Goal: Task Accomplishment & Management: Manage account settings

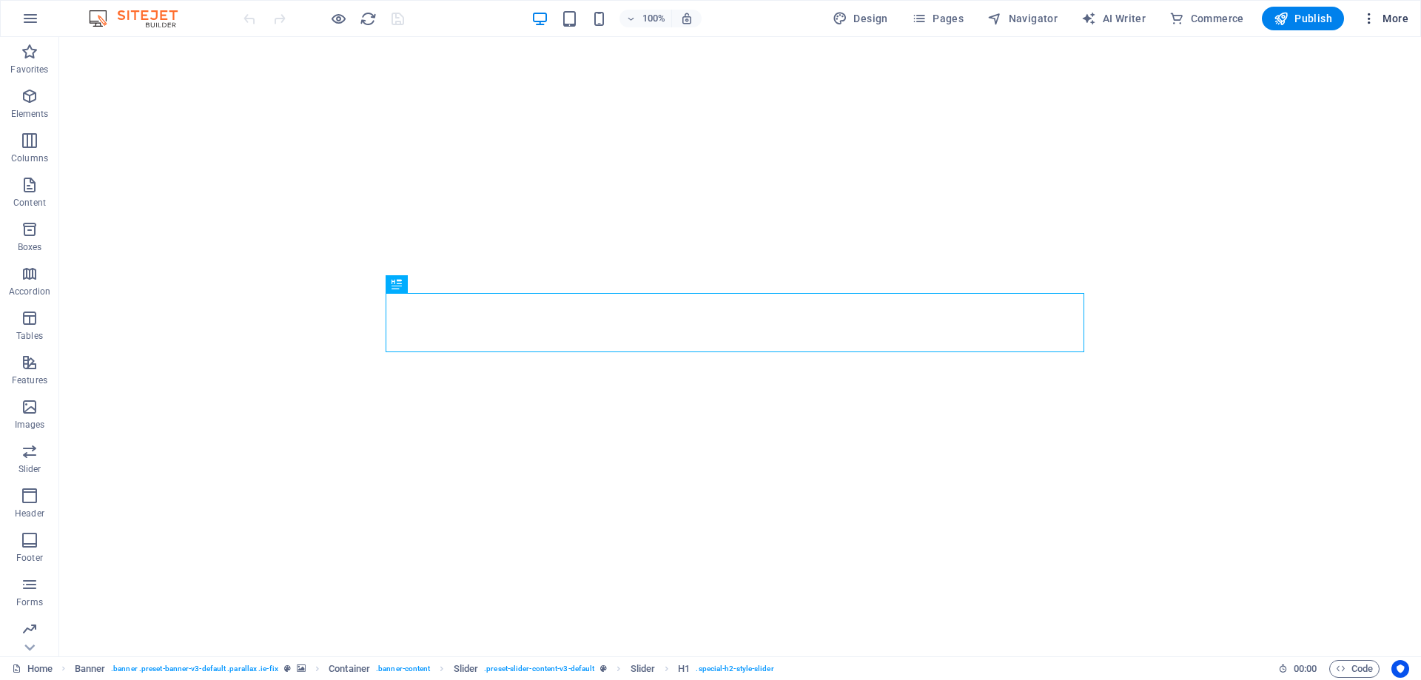
click at [1399, 21] on span "More" at bounding box center [1385, 18] width 47 height 15
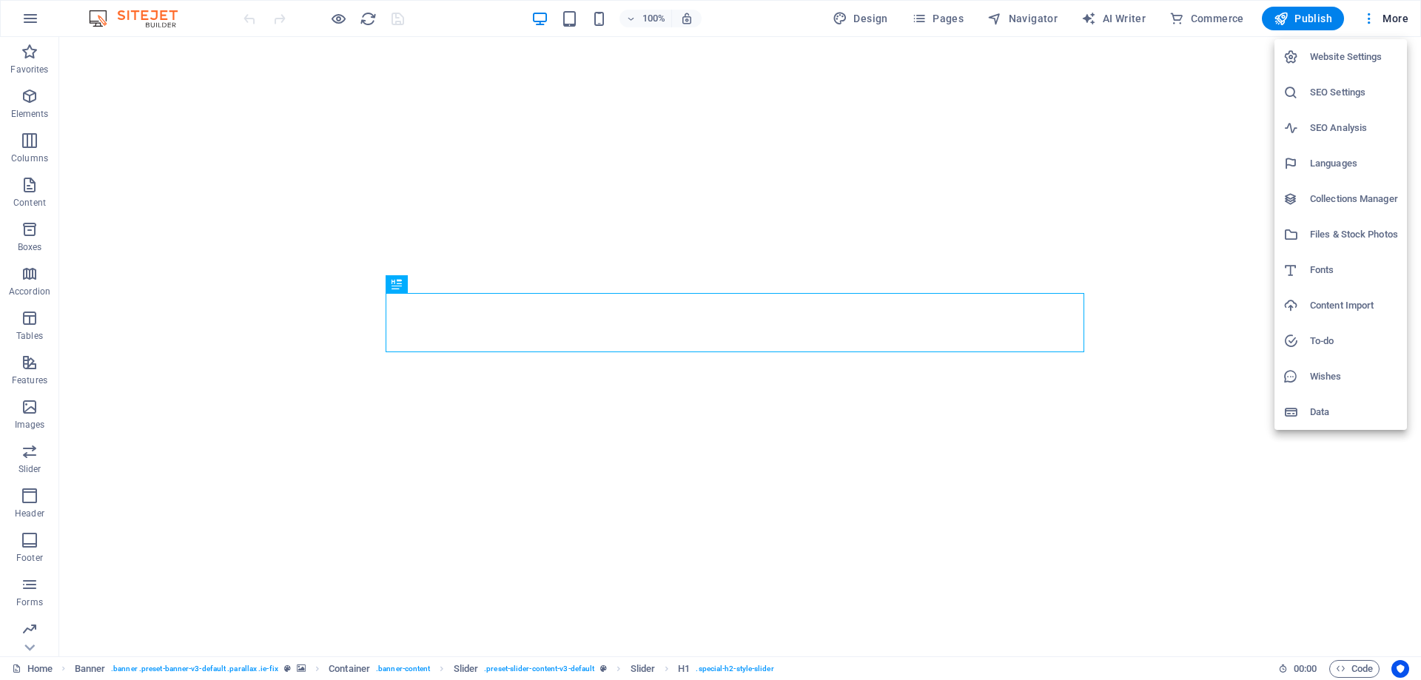
click at [1346, 93] on h6 "SEO Settings" at bounding box center [1354, 93] width 88 height 18
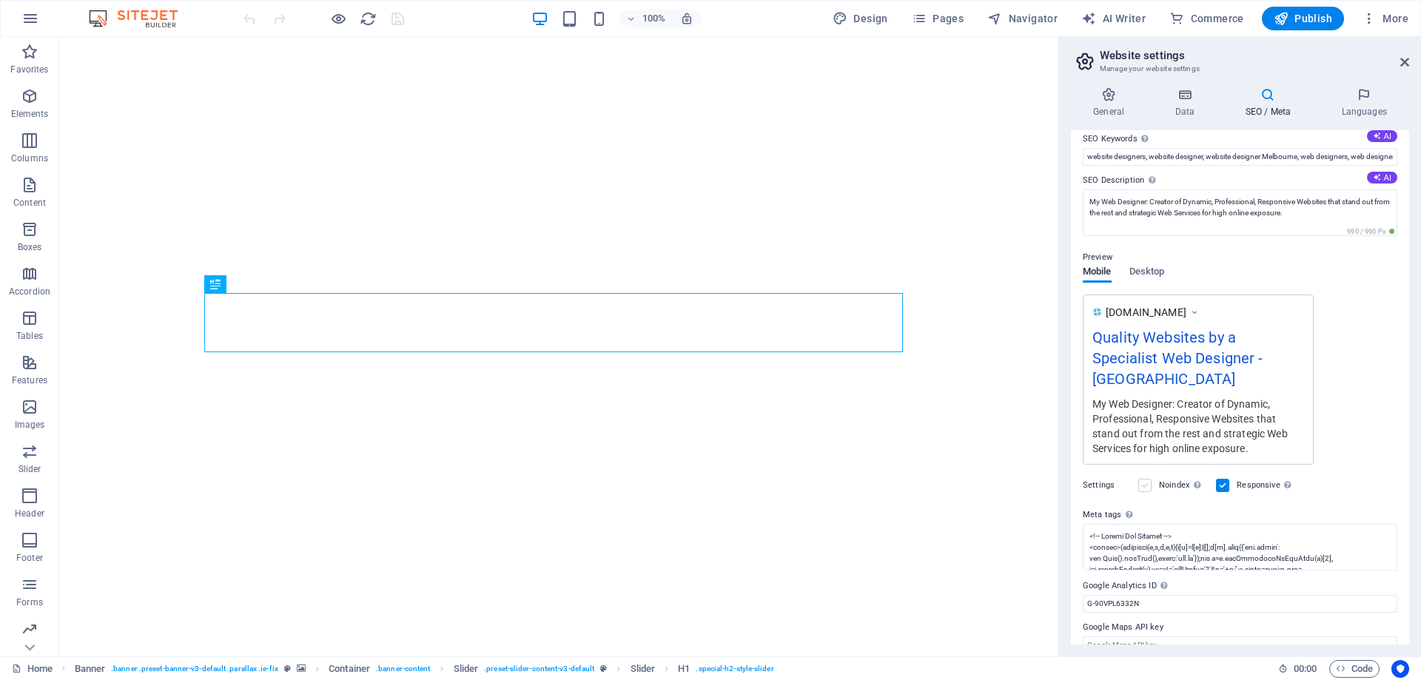
scroll to position [95, 0]
click at [1113, 523] on textarea "Meta tags Enter HTML code here that will be placed inside the tags of your webs…" at bounding box center [1240, 546] width 315 height 47
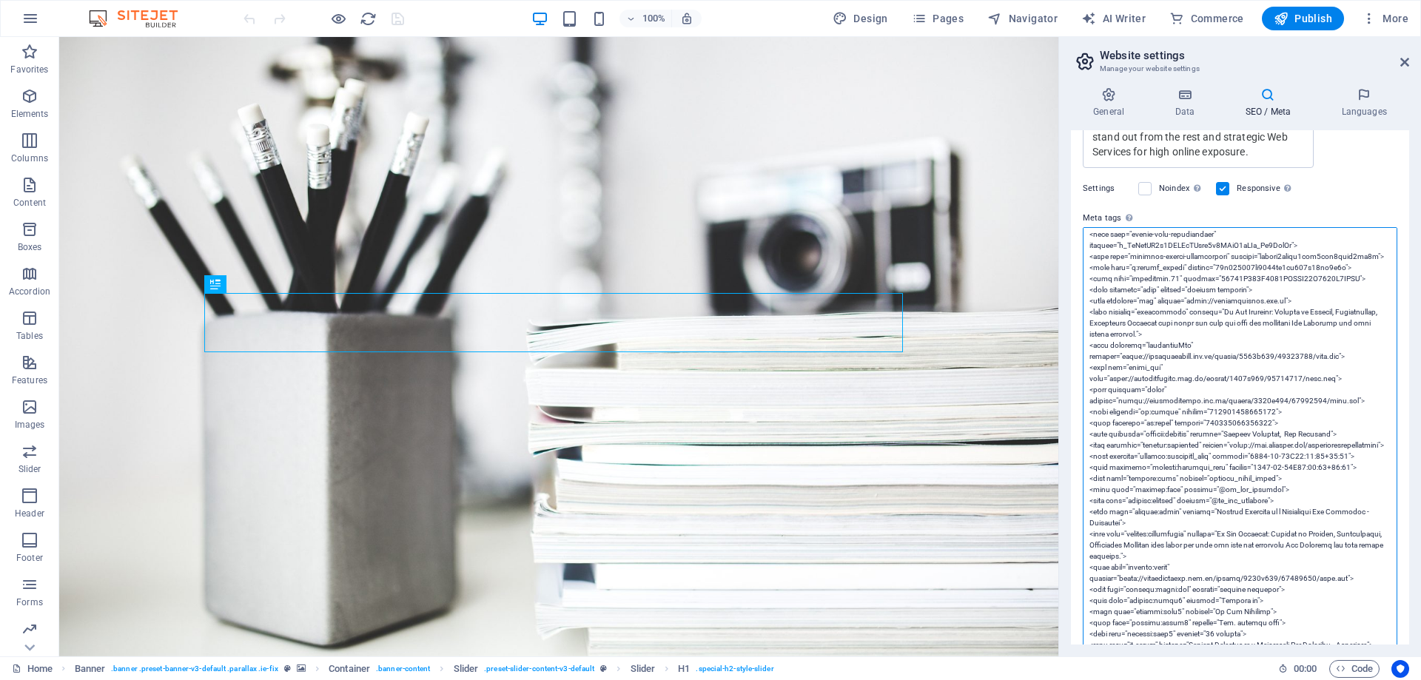
scroll to position [148, 0]
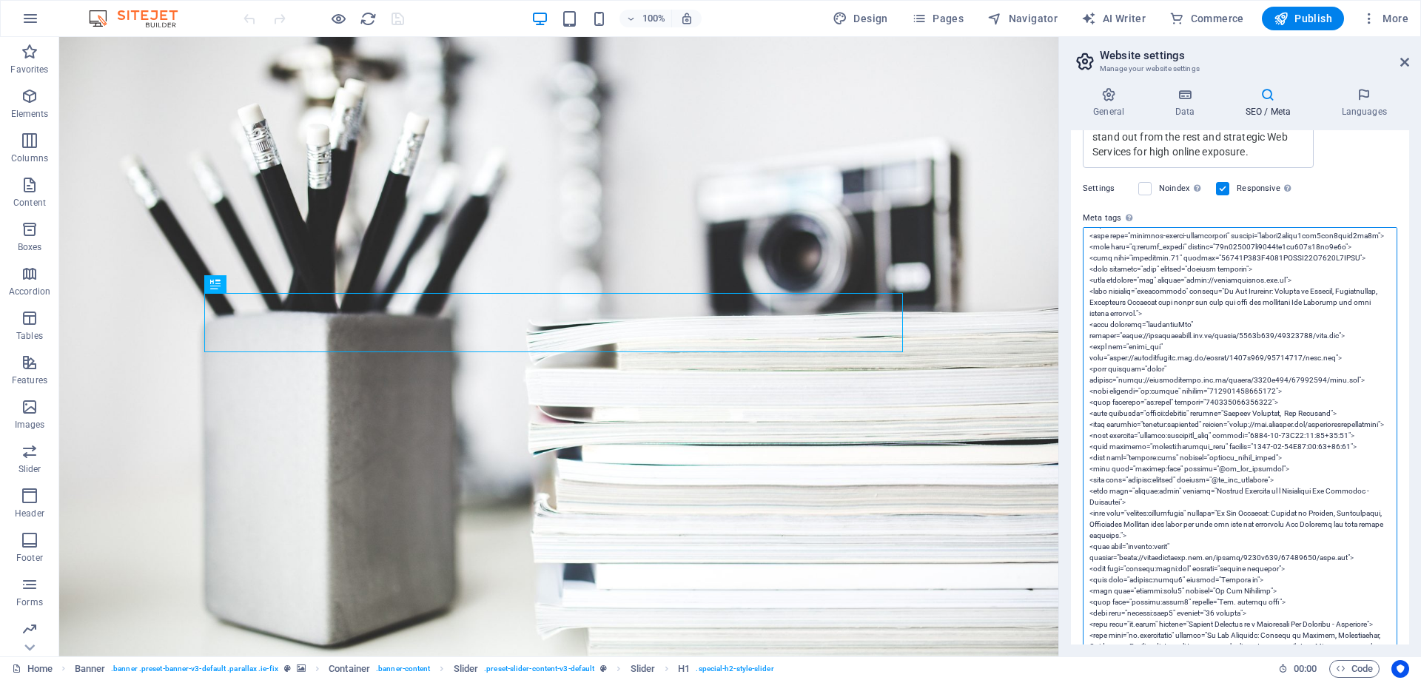
drag, startPoint x: 1288, startPoint y: 381, endPoint x: 1078, endPoint y: 381, distance: 210.2
click at [1078, 381] on div "SEO Title The title of your website - make it something that stands out in sear…" at bounding box center [1240, 387] width 338 height 514
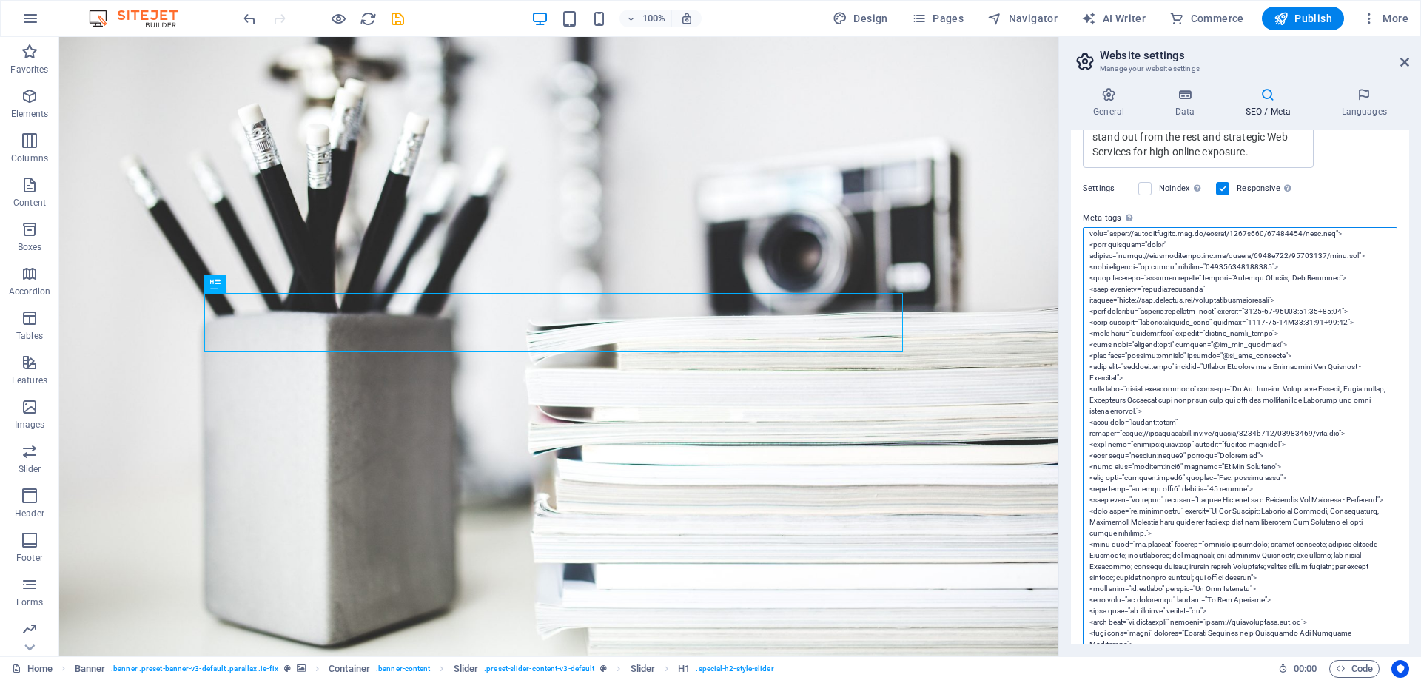
scroll to position [296, 0]
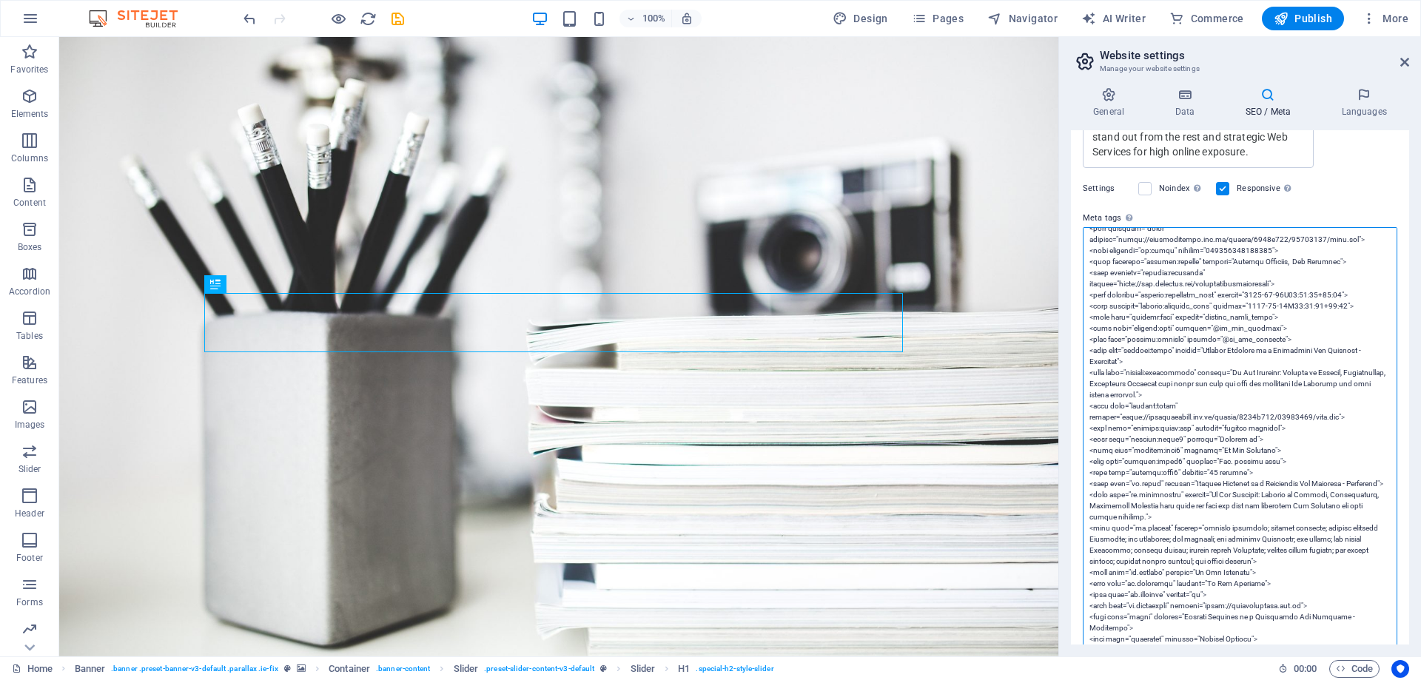
drag, startPoint x: 1263, startPoint y: 456, endPoint x: 1081, endPoint y: 426, distance: 184.6
click at [1081, 426] on div "SEO Title The title of your website - make it something that stands out in sear…" at bounding box center [1240, 387] width 338 height 514
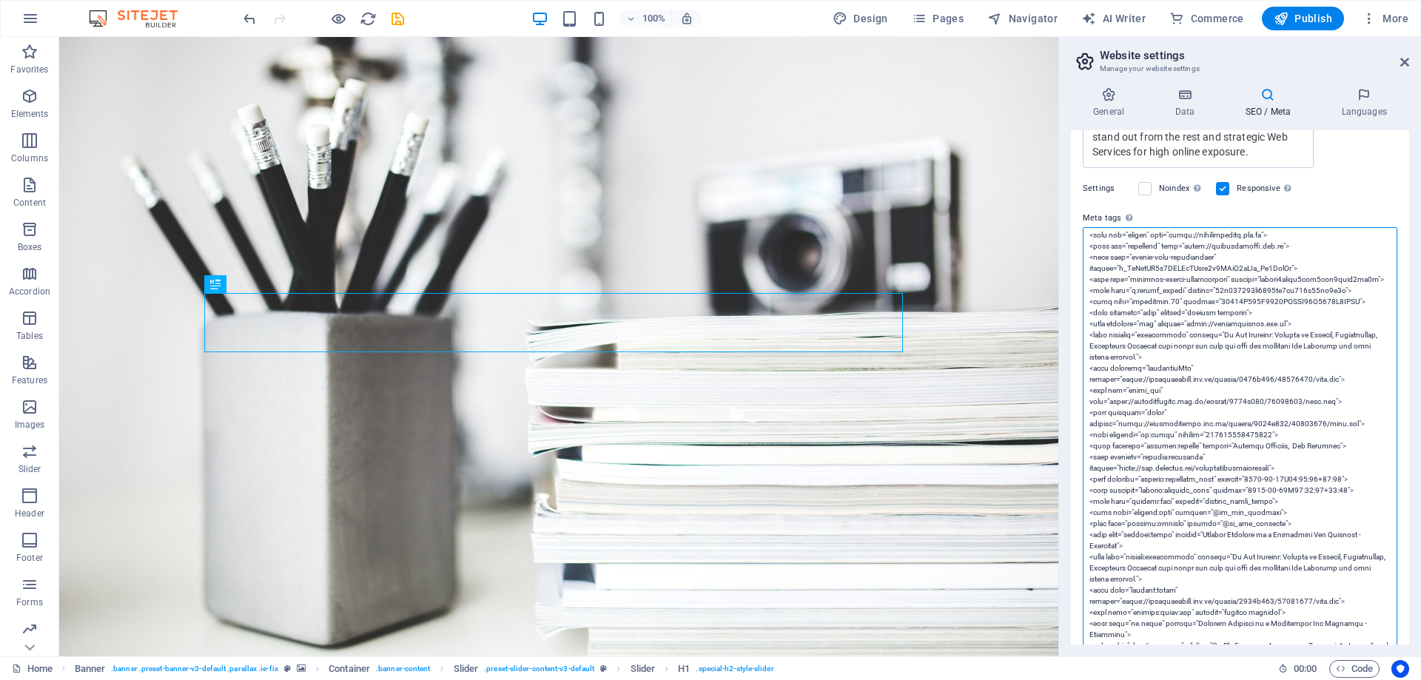
scroll to position [74, 0]
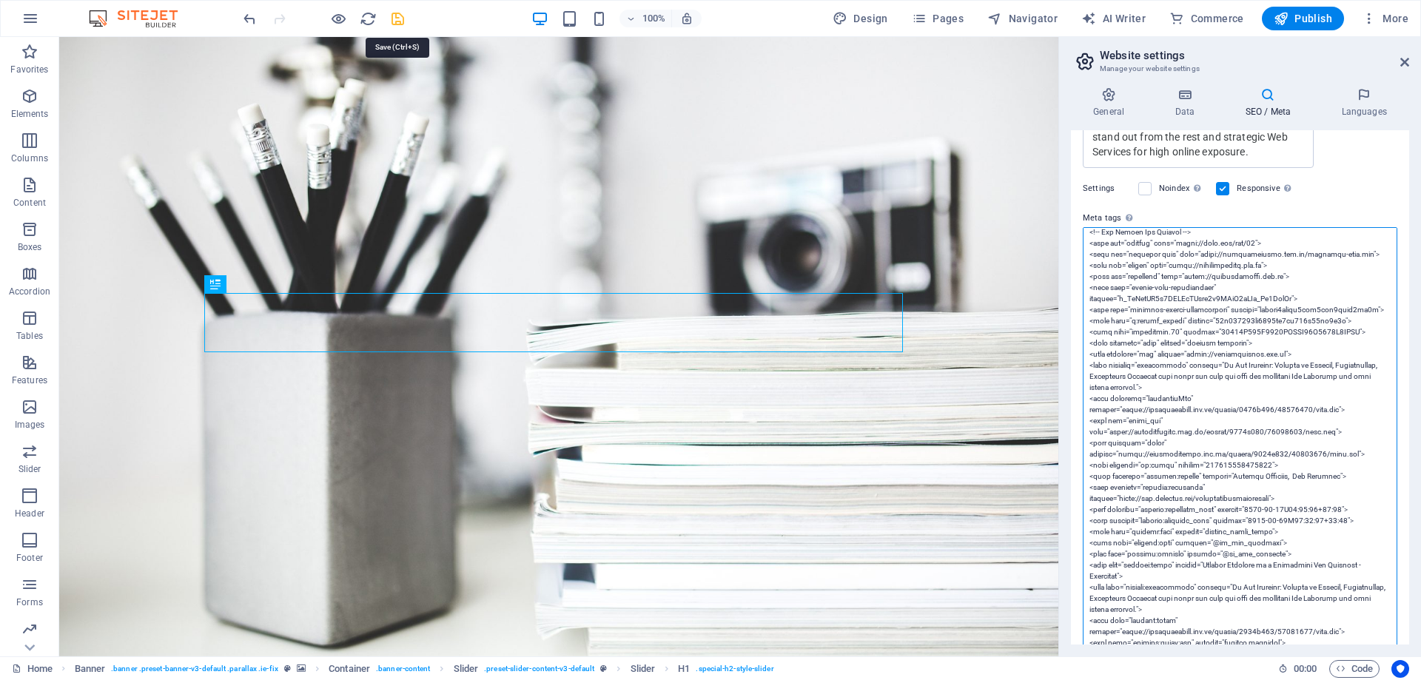
type textarea "<!-- Google Tag Manager --> <script>(function(w,d,s,l,i){w[l]=w[l]||[];w[l].pus…"
click at [400, 21] on icon "save" at bounding box center [397, 18] width 17 height 17
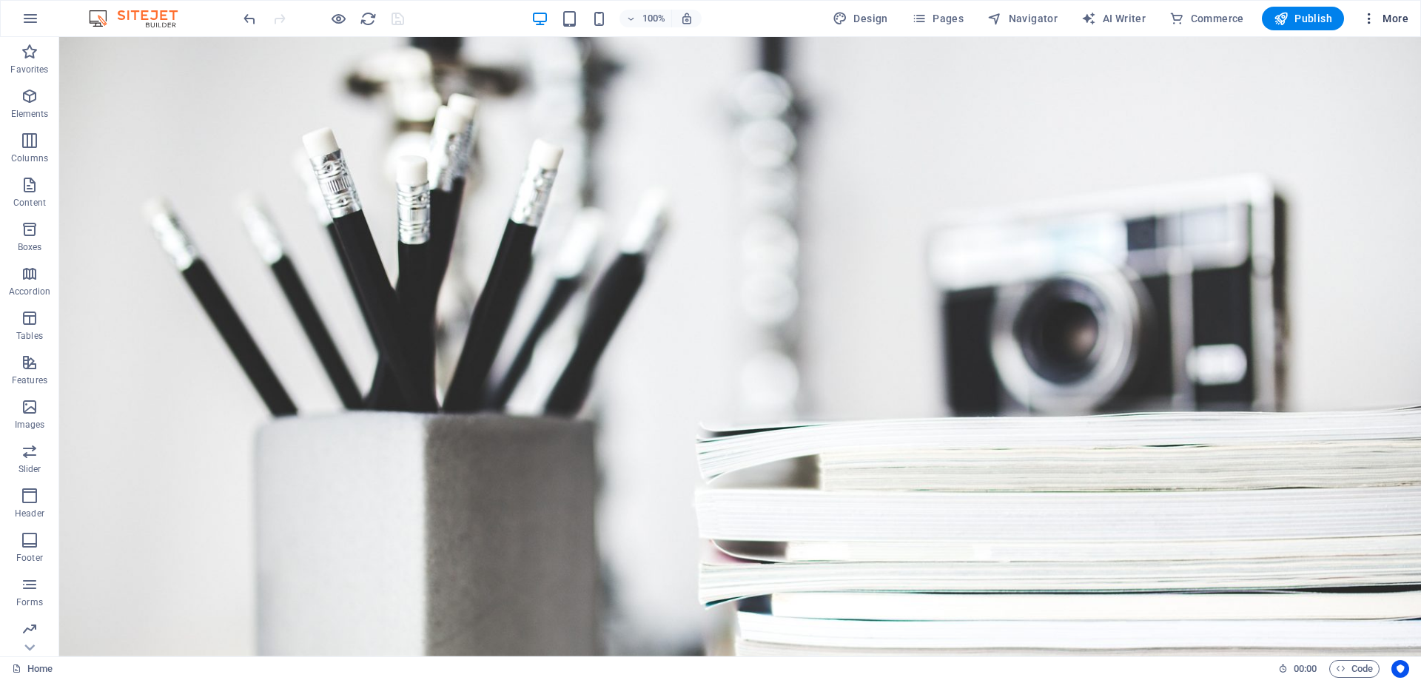
click at [1381, 24] on span "More" at bounding box center [1385, 18] width 47 height 15
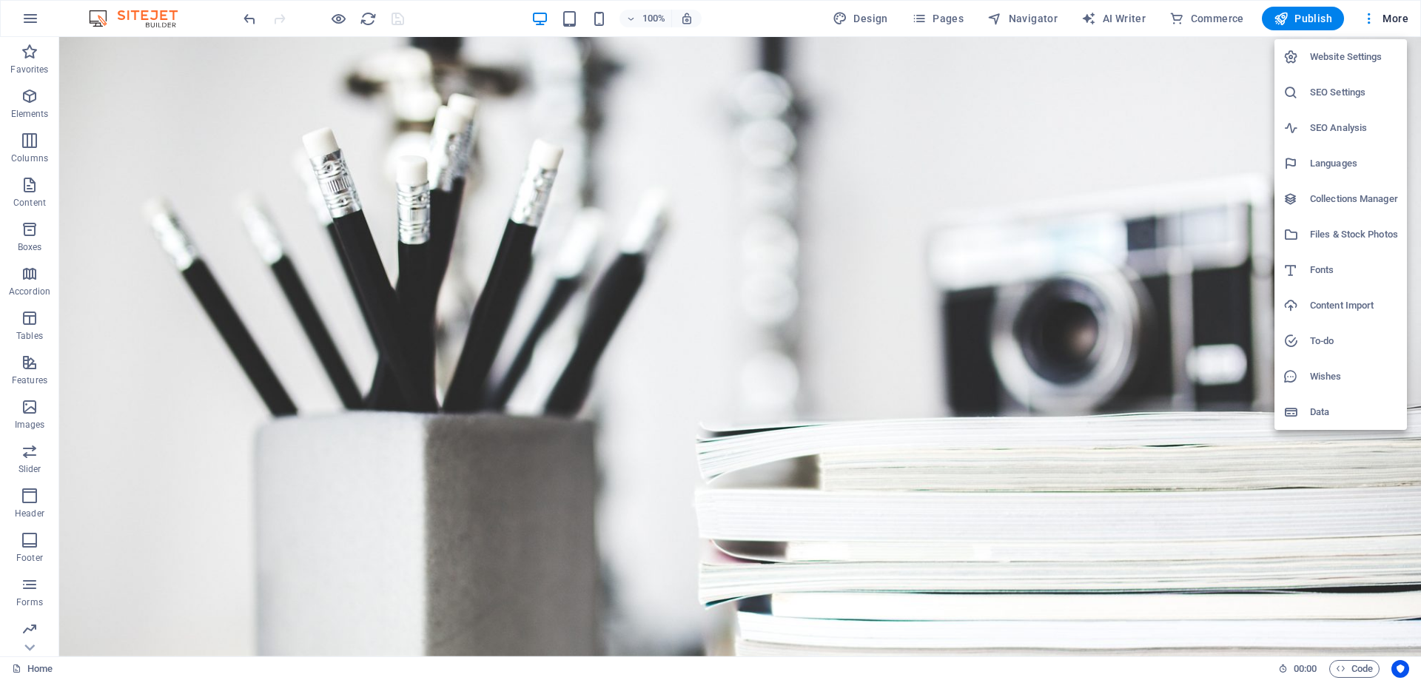
click at [1337, 90] on h6 "SEO Settings" at bounding box center [1354, 93] width 88 height 18
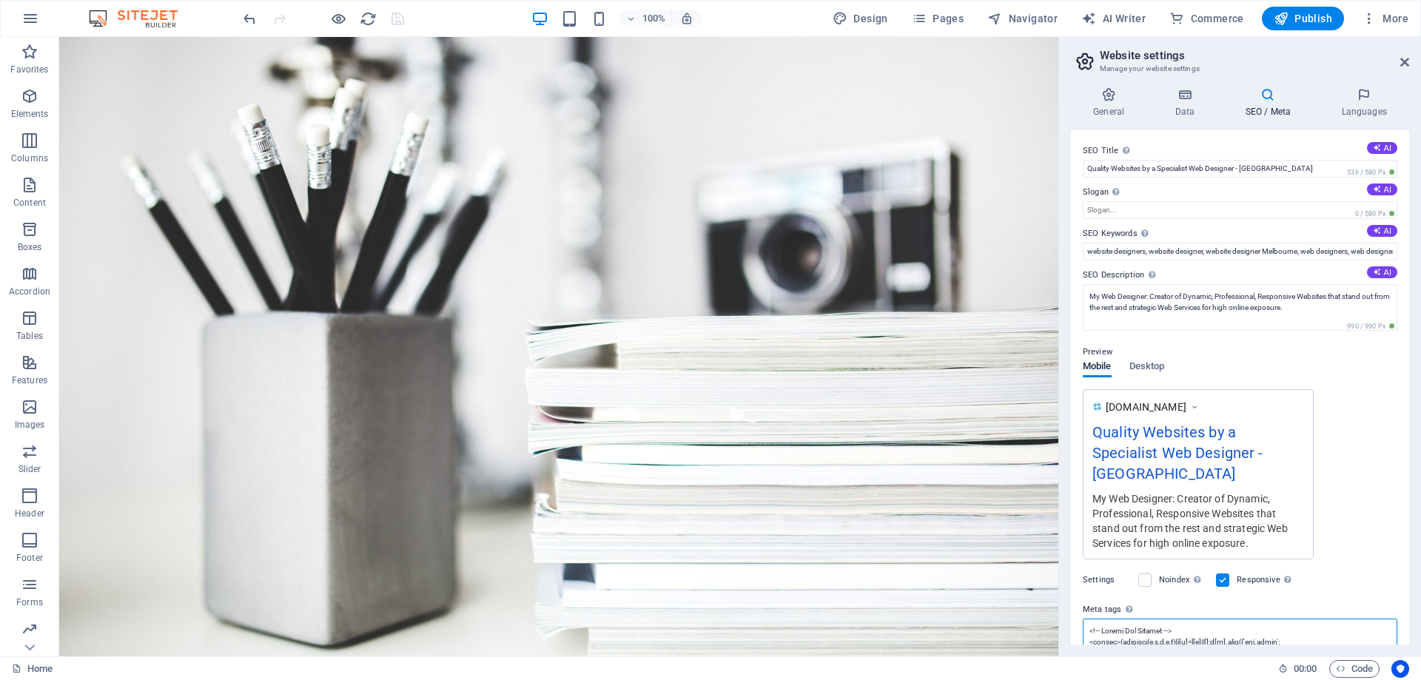
click at [1157, 619] on textarea "Meta tags Enter HTML code here that will be placed inside the tags of your webs…" at bounding box center [1240, 642] width 315 height 47
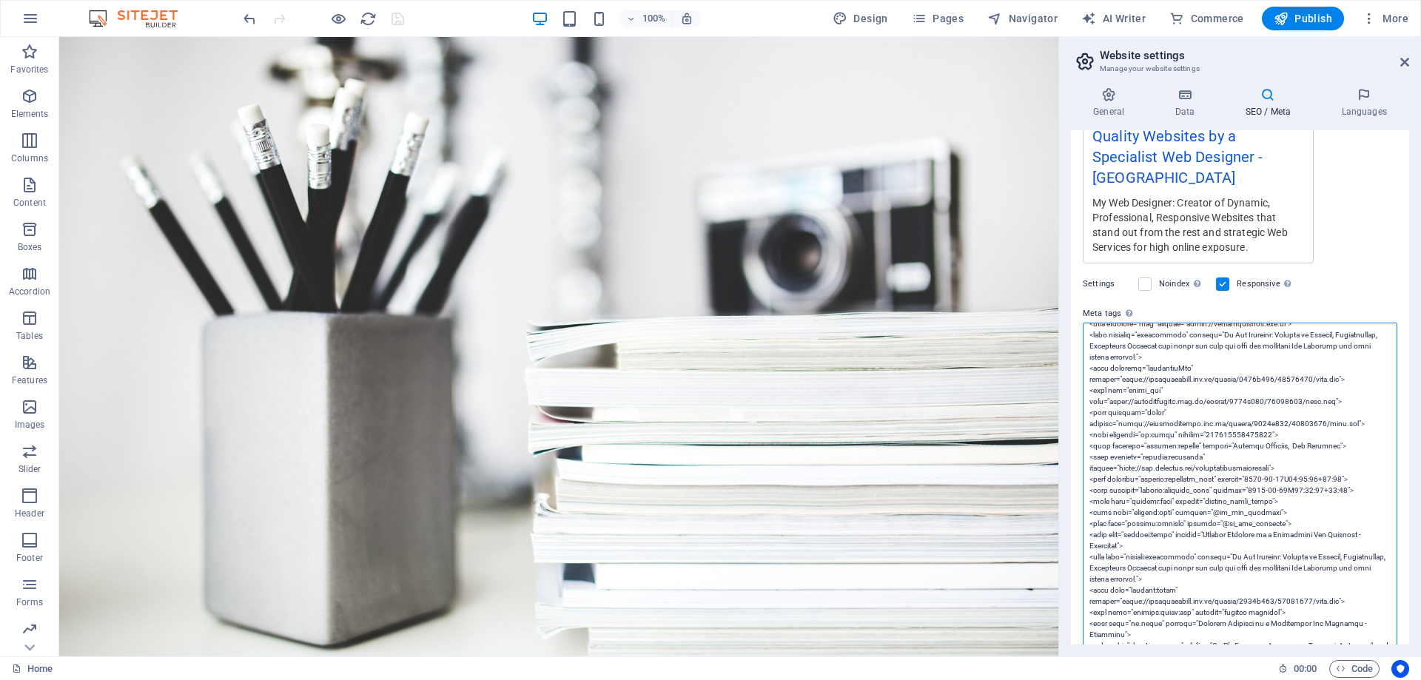
scroll to position [222, 0]
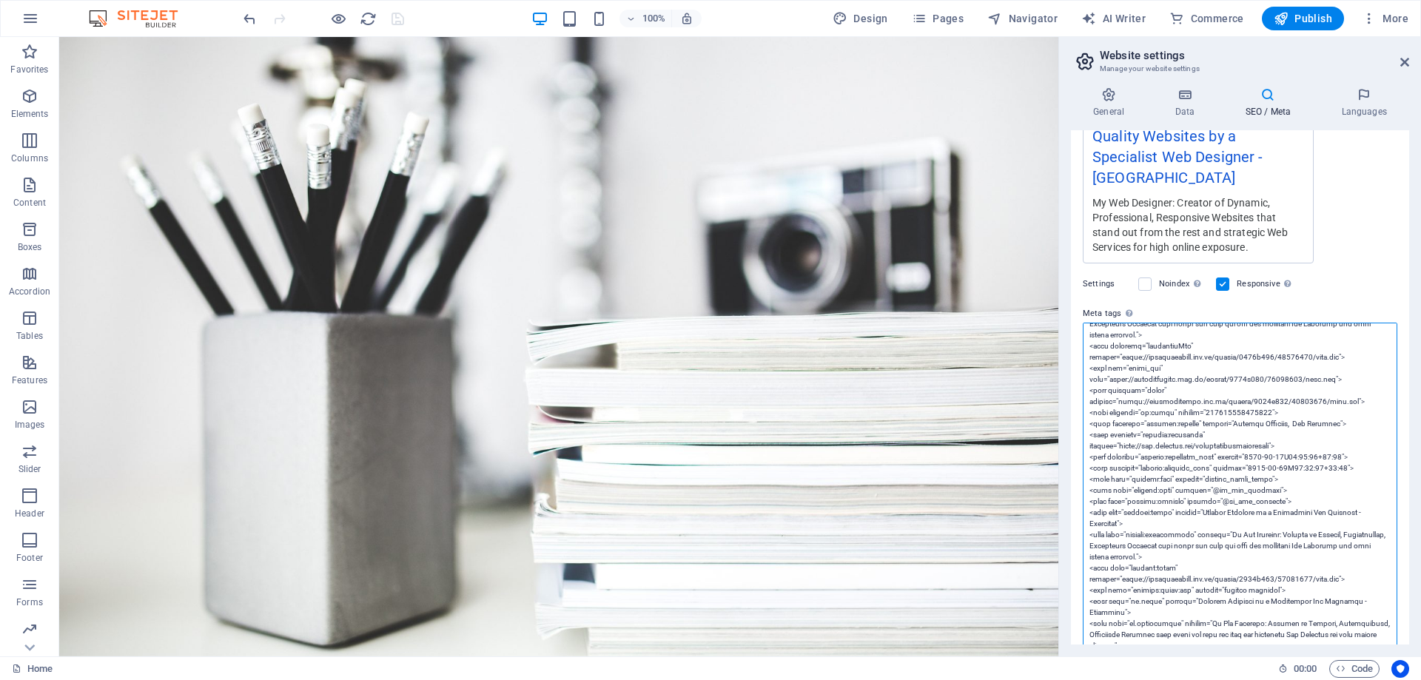
drag, startPoint x: 1346, startPoint y: 414, endPoint x: 1085, endPoint y: 415, distance: 260.5
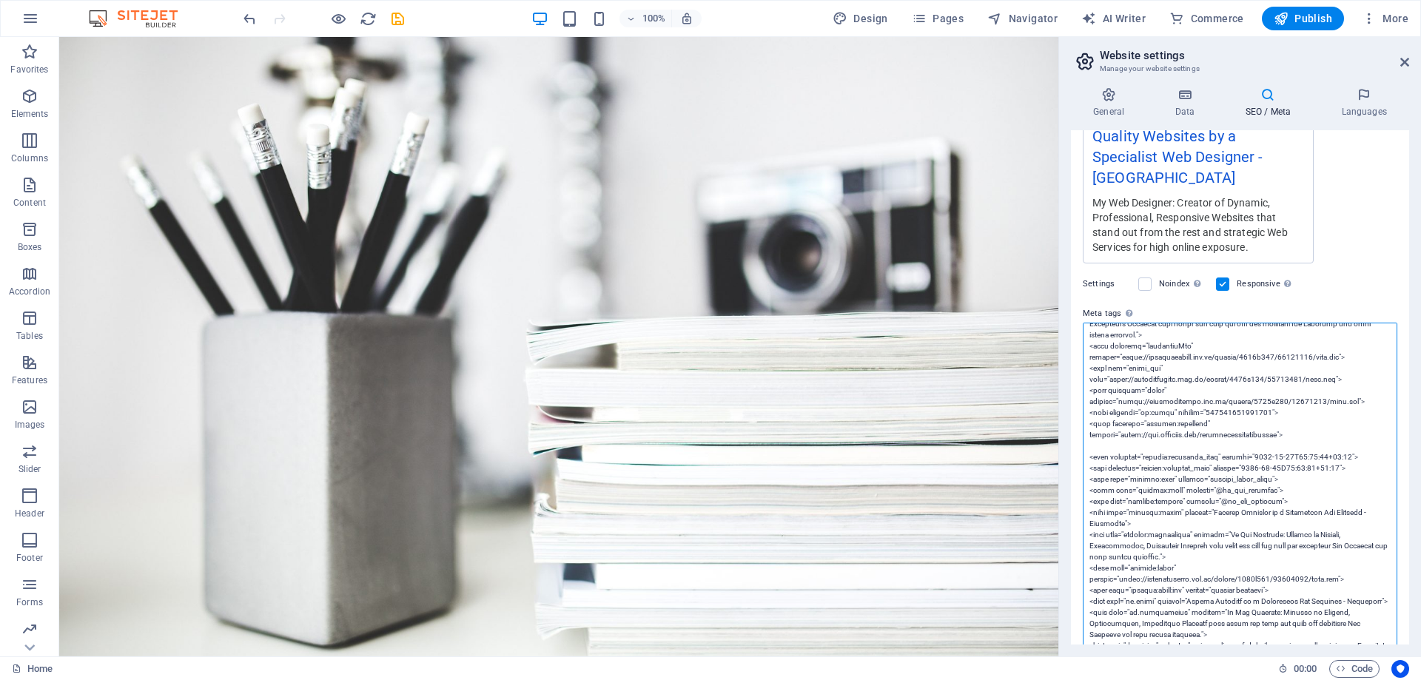
paste textarea "<meta property="article:section" content="Website Designer, Web Designer">"
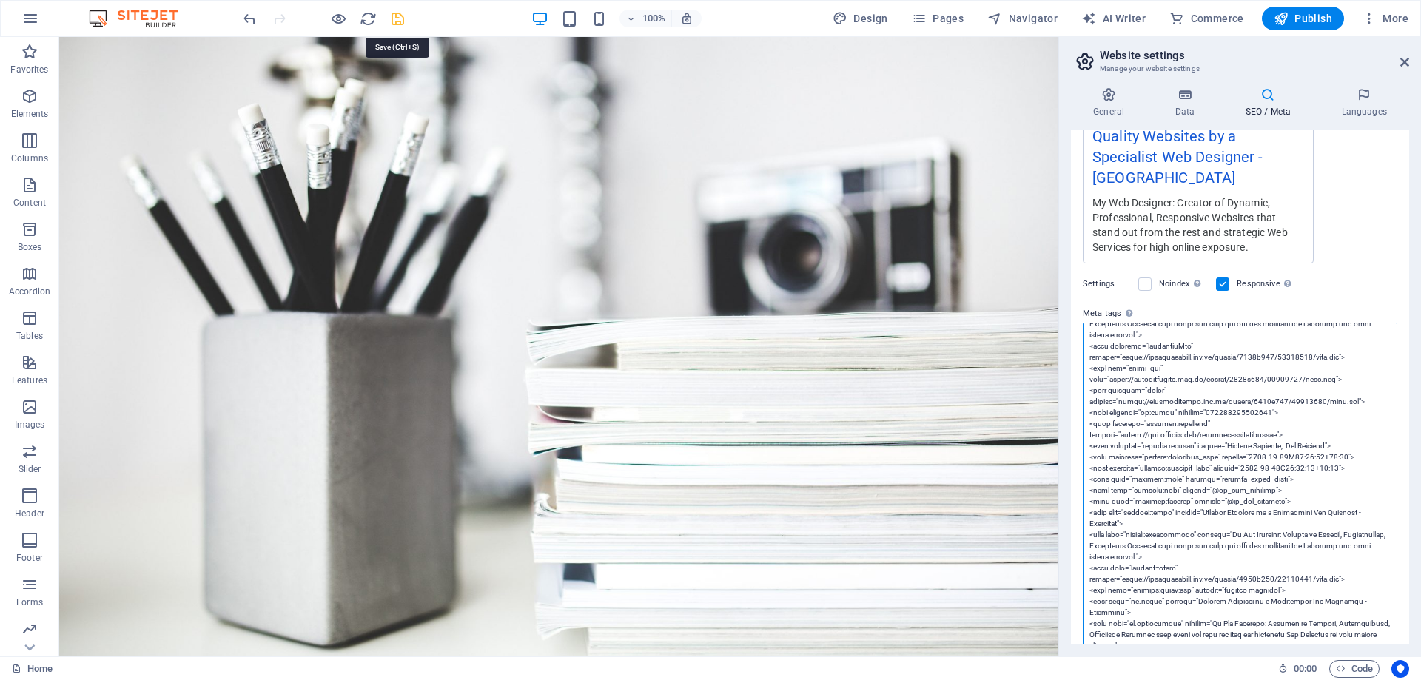
type textarea "<!-- Google Tag Manager --> <script>(function(w,d,s,l,i){w[l]=w[l]||[];w[l].pus…"
click at [395, 22] on icon "save" at bounding box center [397, 18] width 17 height 17
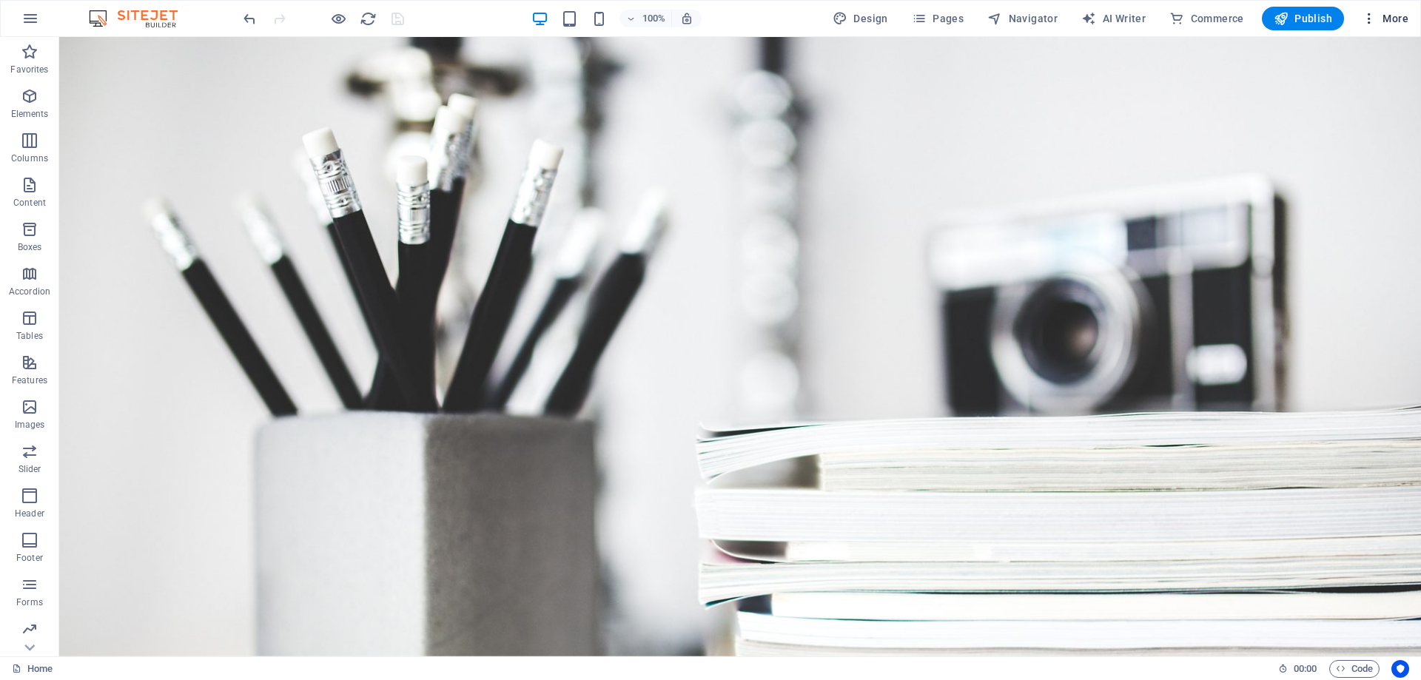
click at [1384, 19] on span "More" at bounding box center [1385, 18] width 47 height 15
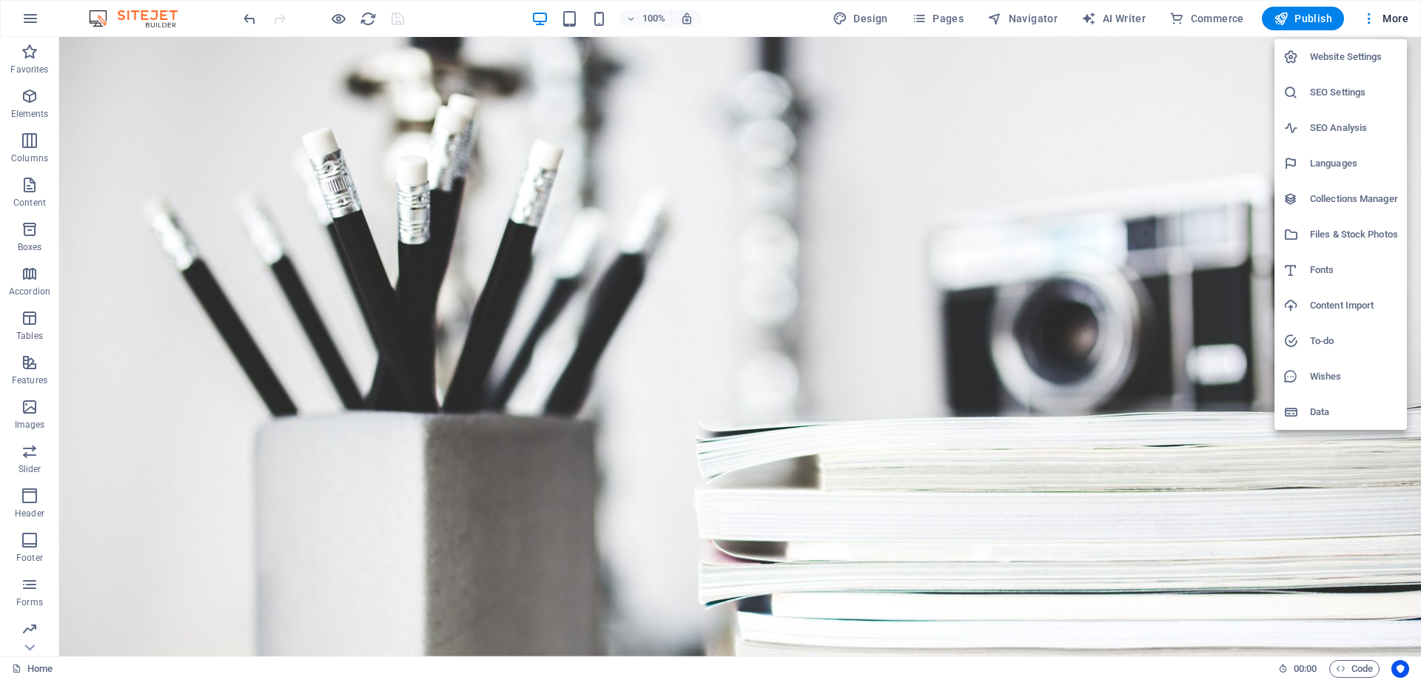
click at [1338, 92] on h6 "SEO Settings" at bounding box center [1354, 93] width 88 height 18
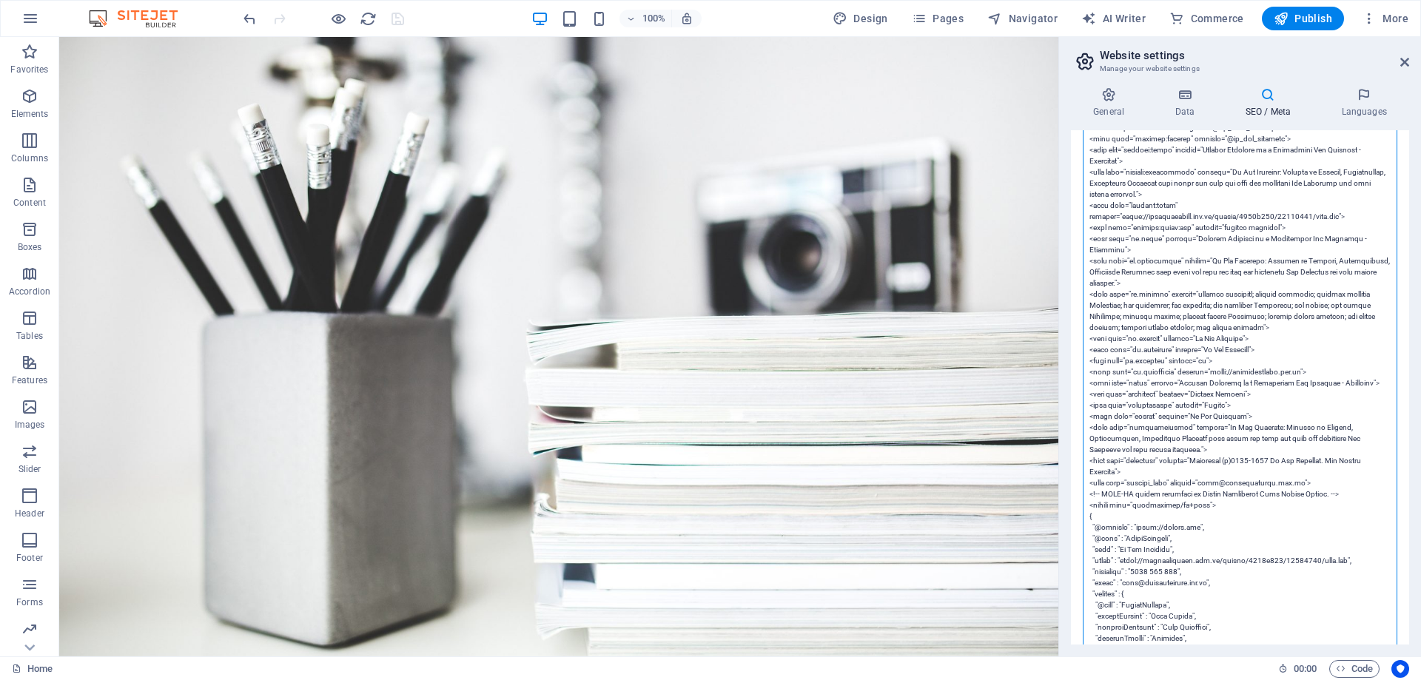
scroll to position [666, 0]
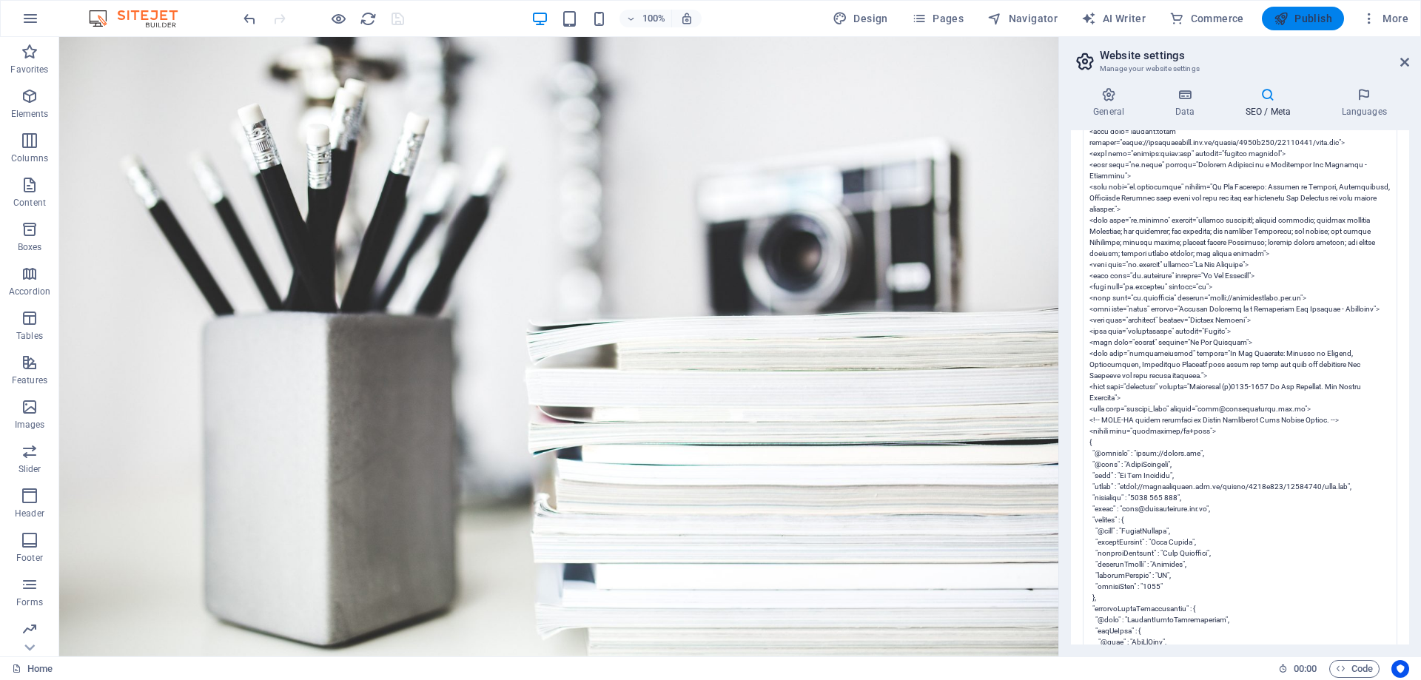
click at [1286, 17] on icon "button" at bounding box center [1281, 18] width 15 height 15
